Goal: Find specific page/section: Find specific page/section

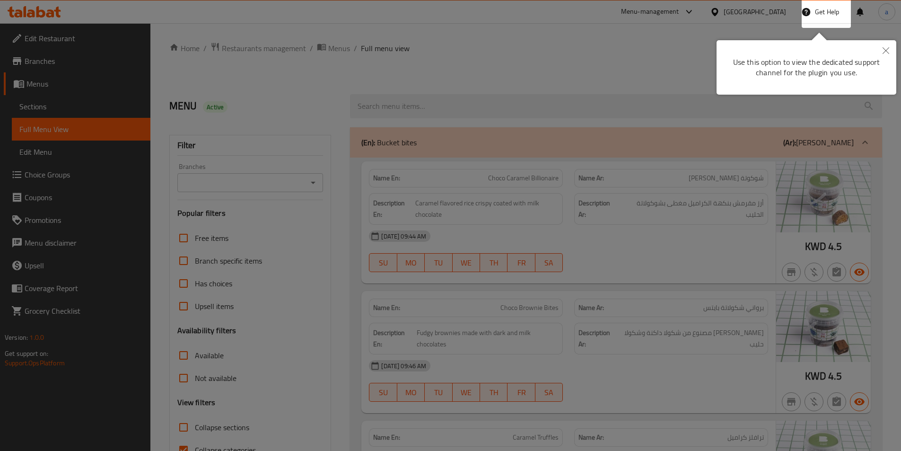
click at [889, 49] on icon "Close" at bounding box center [886, 50] width 7 height 7
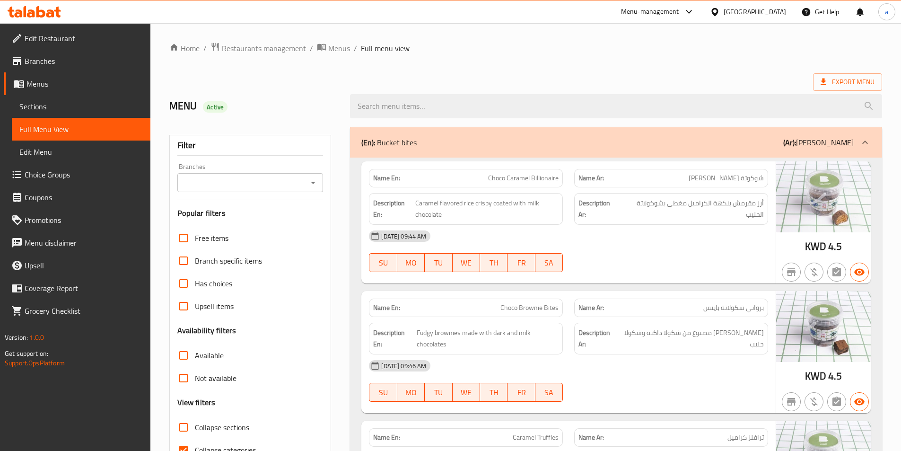
click at [778, 12] on div "[GEOGRAPHIC_DATA]" at bounding box center [755, 12] width 62 height 10
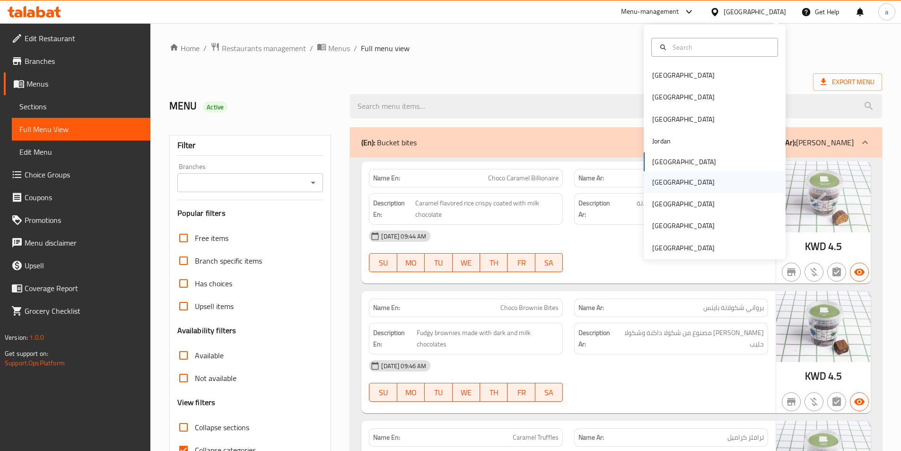
click at [667, 184] on div "[GEOGRAPHIC_DATA]" at bounding box center [684, 182] width 78 height 22
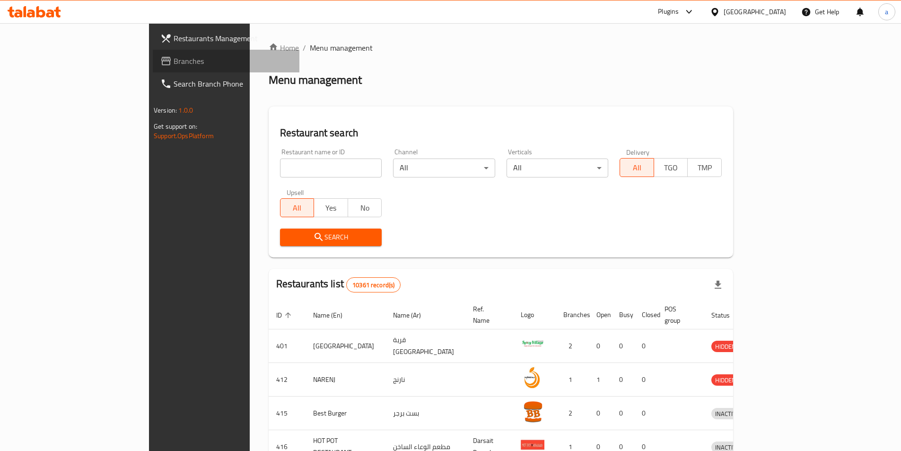
click at [174, 62] on span "Branches" at bounding box center [233, 60] width 118 height 11
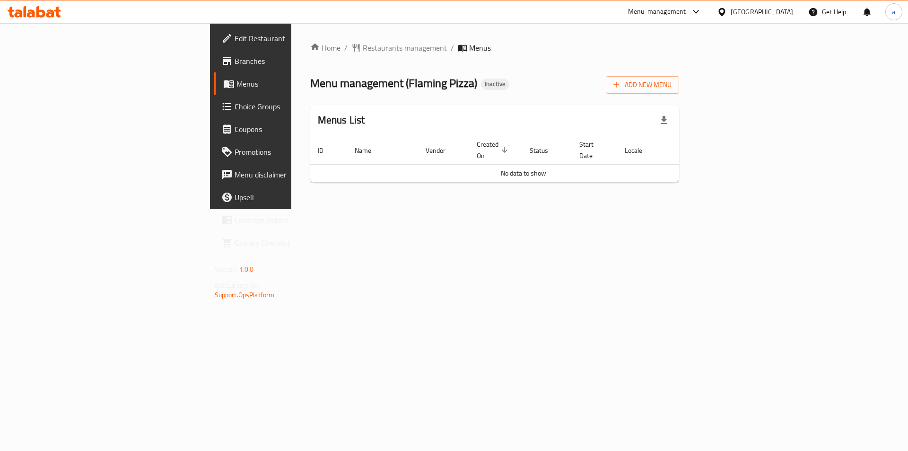
click at [236, 80] on span "Menus" at bounding box center [295, 83] width 118 height 11
click at [214, 70] on link "Branches" at bounding box center [288, 61] width 148 height 23
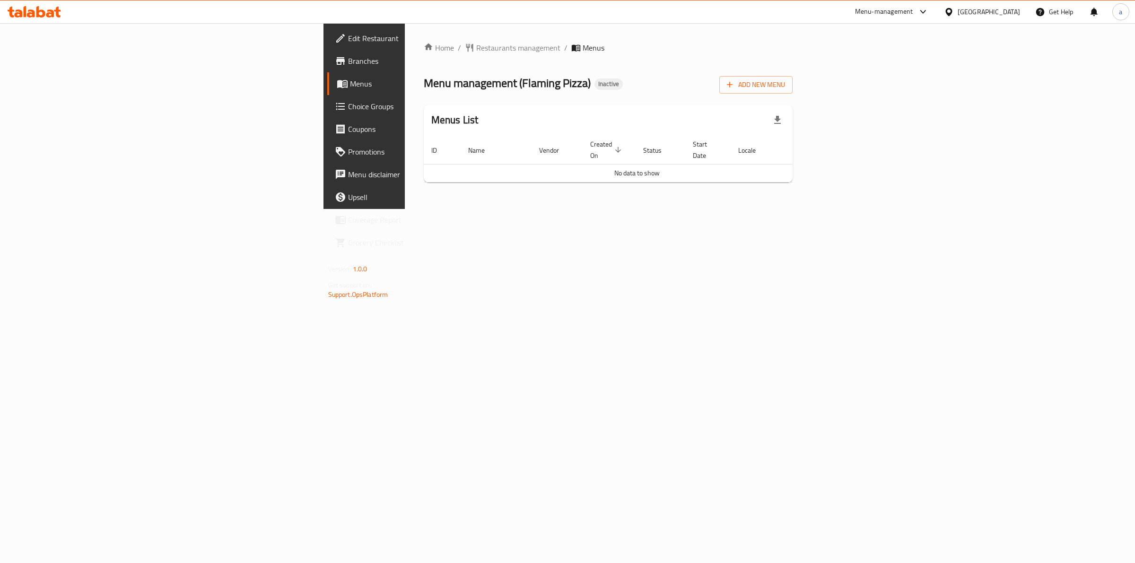
click at [348, 62] on span "Branches" at bounding box center [427, 60] width 158 height 11
